Goal: Information Seeking & Learning: Check status

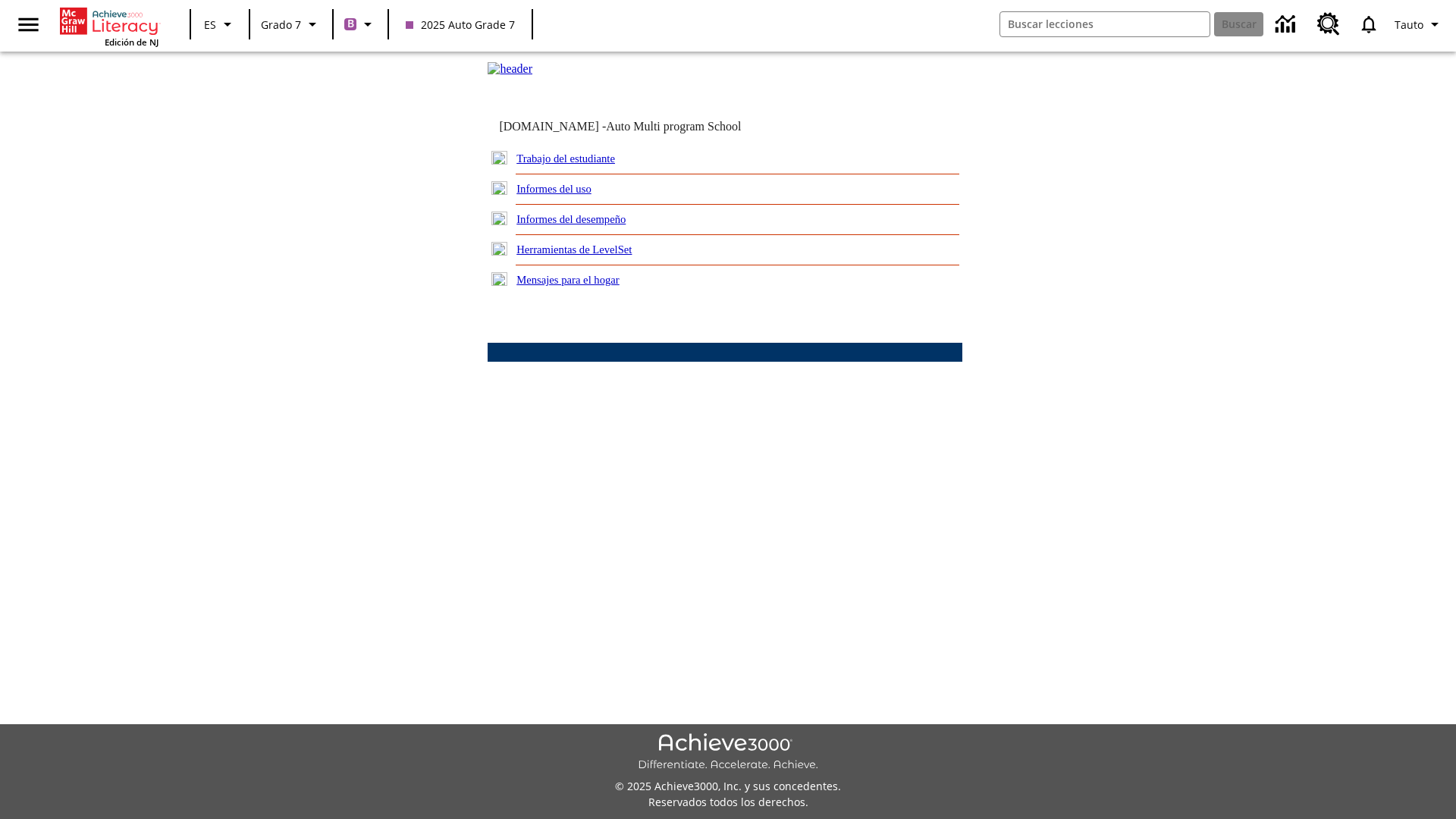
click at [592, 226] on link "Informes del desempeño" at bounding box center [571, 220] width 109 height 12
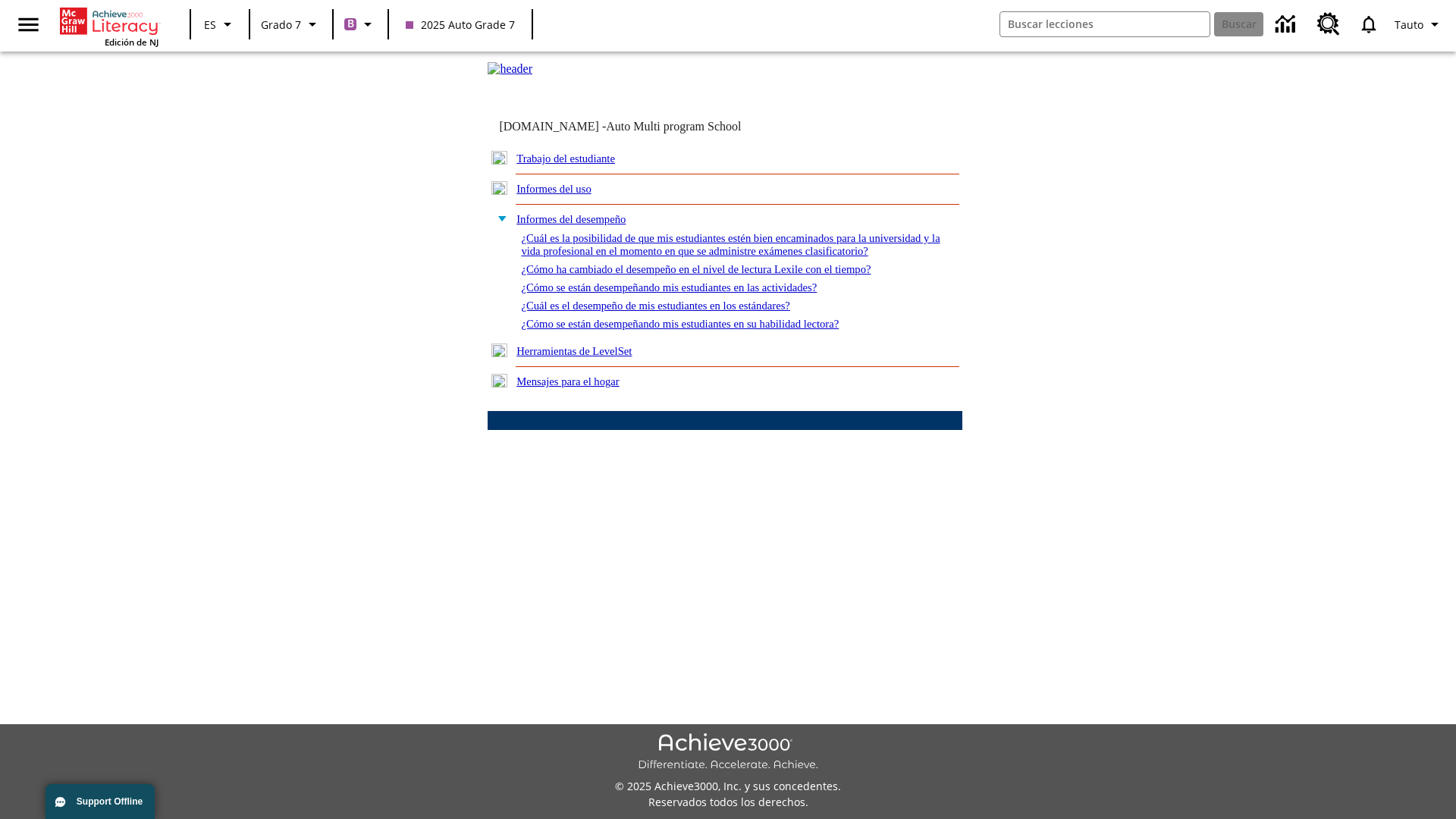
click at [706, 330] on link "¿Cómo se están desempeñando mis estudiantes en su habilidad lectora?" at bounding box center [680, 324] width 317 height 12
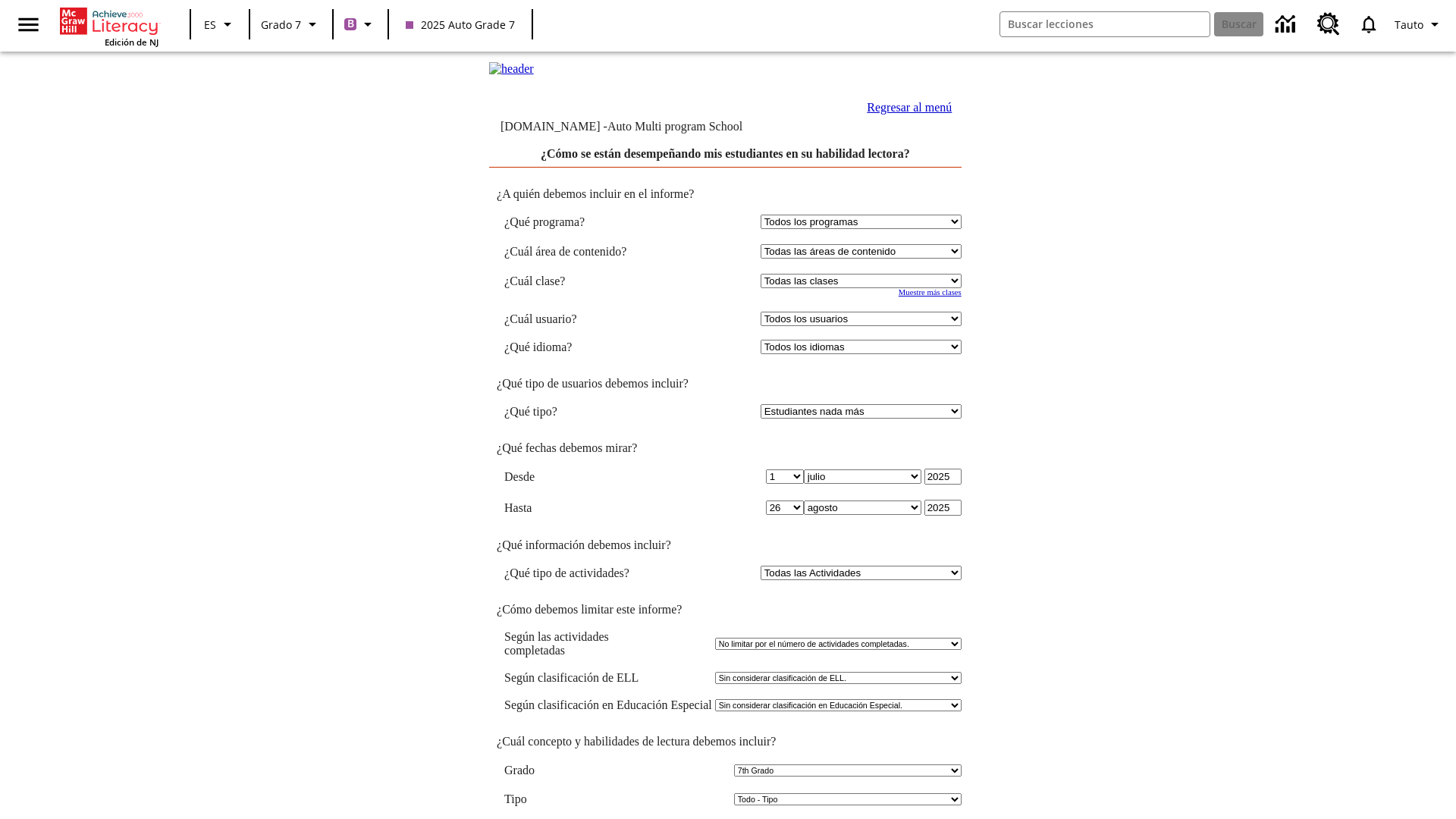
select select "2"
select select "2349292"
